Goal: Check status: Check status

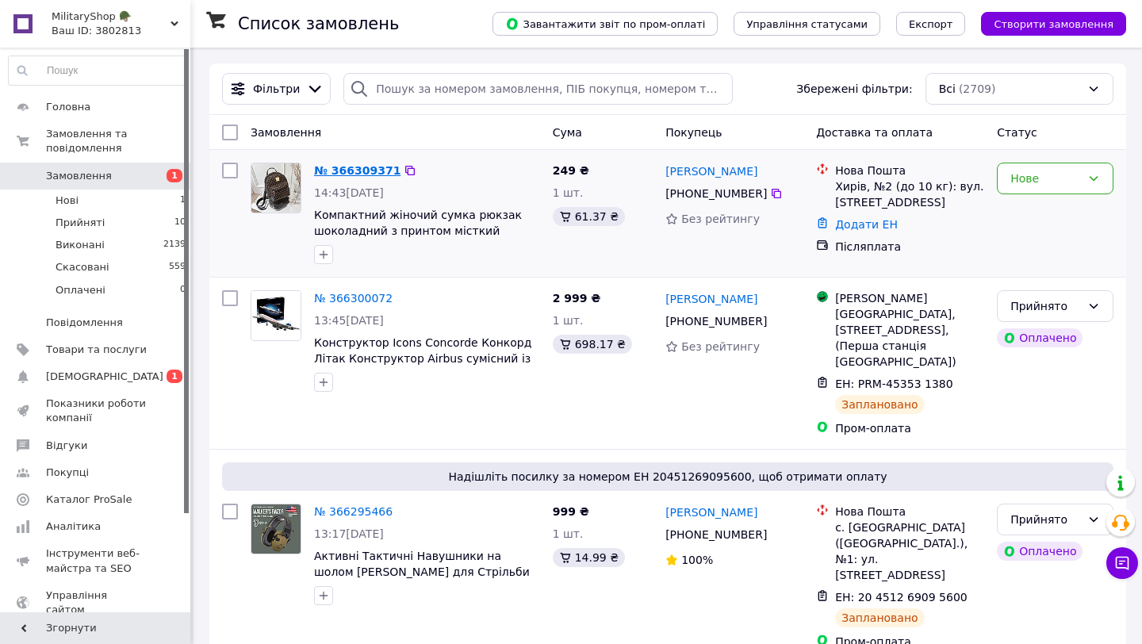
click at [358, 166] on link "№ 366309371" at bounding box center [357, 170] width 86 height 13
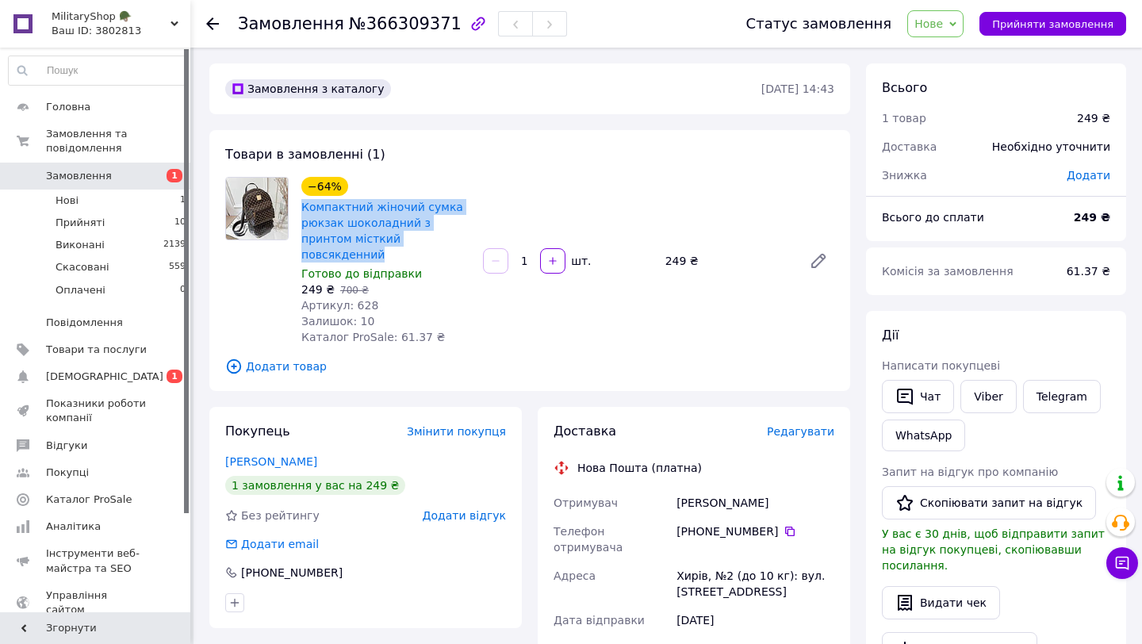
drag, startPoint x: 434, startPoint y: 239, endPoint x: 297, endPoint y: 205, distance: 140.6
click at [297, 205] on div "−64% Компактний жіночий сумка рюкзак шоколадний з принтом місткий повсякденний …" at bounding box center [386, 261] width 182 height 174
copy link "Компактний жіночий сумка рюкзак шоколадний з принтом місткий повсякденний"
click at [379, 24] on span "№366309371" at bounding box center [405, 23] width 113 height 19
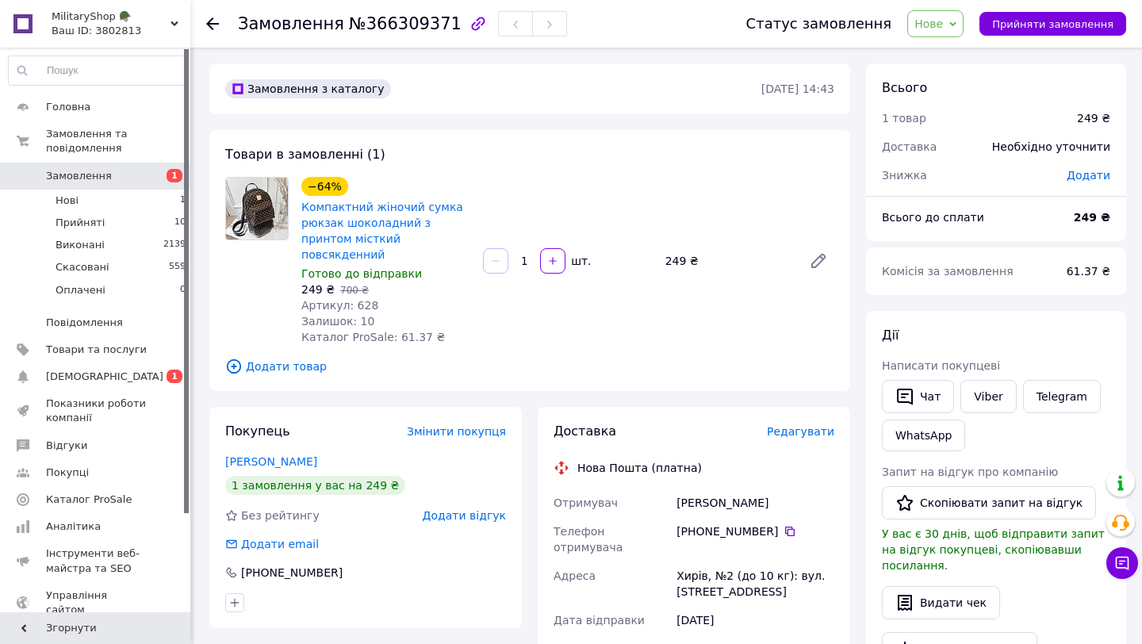
click at [379, 24] on span "№366309371" at bounding box center [405, 23] width 113 height 19
copy span "366309371"
drag, startPoint x: 759, startPoint y: 486, endPoint x: 715, endPoint y: 483, distance: 43.7
click at [715, 488] on div "[PERSON_NAME]" at bounding box center [755, 502] width 164 height 29
copy div "[PERSON_NAME]"
